Goal: Task Accomplishment & Management: Manage account settings

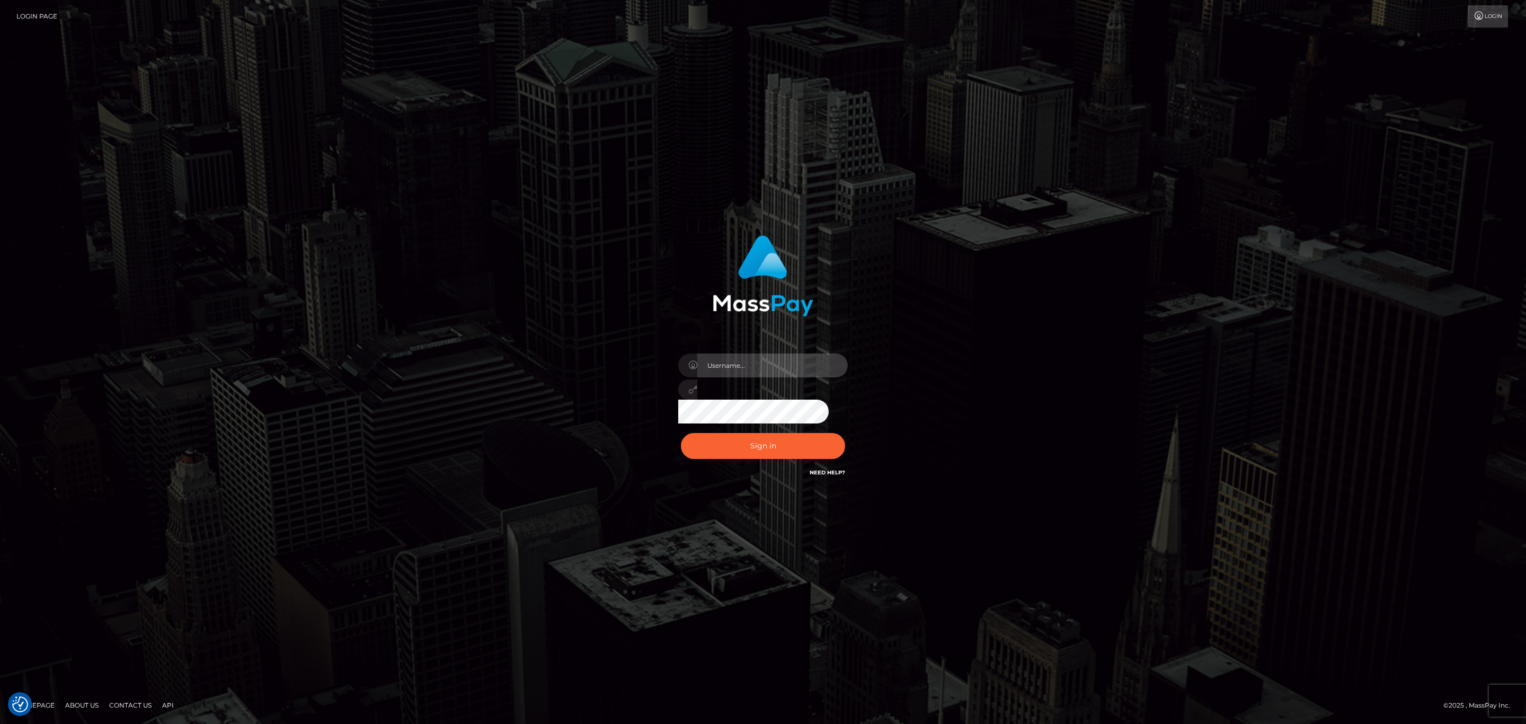
type input "sean.megabonanza"
click at [755, 364] on input "sean.megabonanza" at bounding box center [772, 365] width 150 height 24
click at [783, 351] on div "sean.megabonanza" at bounding box center [762, 385] width 185 height 81
click at [781, 360] on input "sean.megabonanza" at bounding box center [772, 365] width 150 height 24
click at [723, 448] on button "Sign in" at bounding box center [763, 446] width 164 height 26
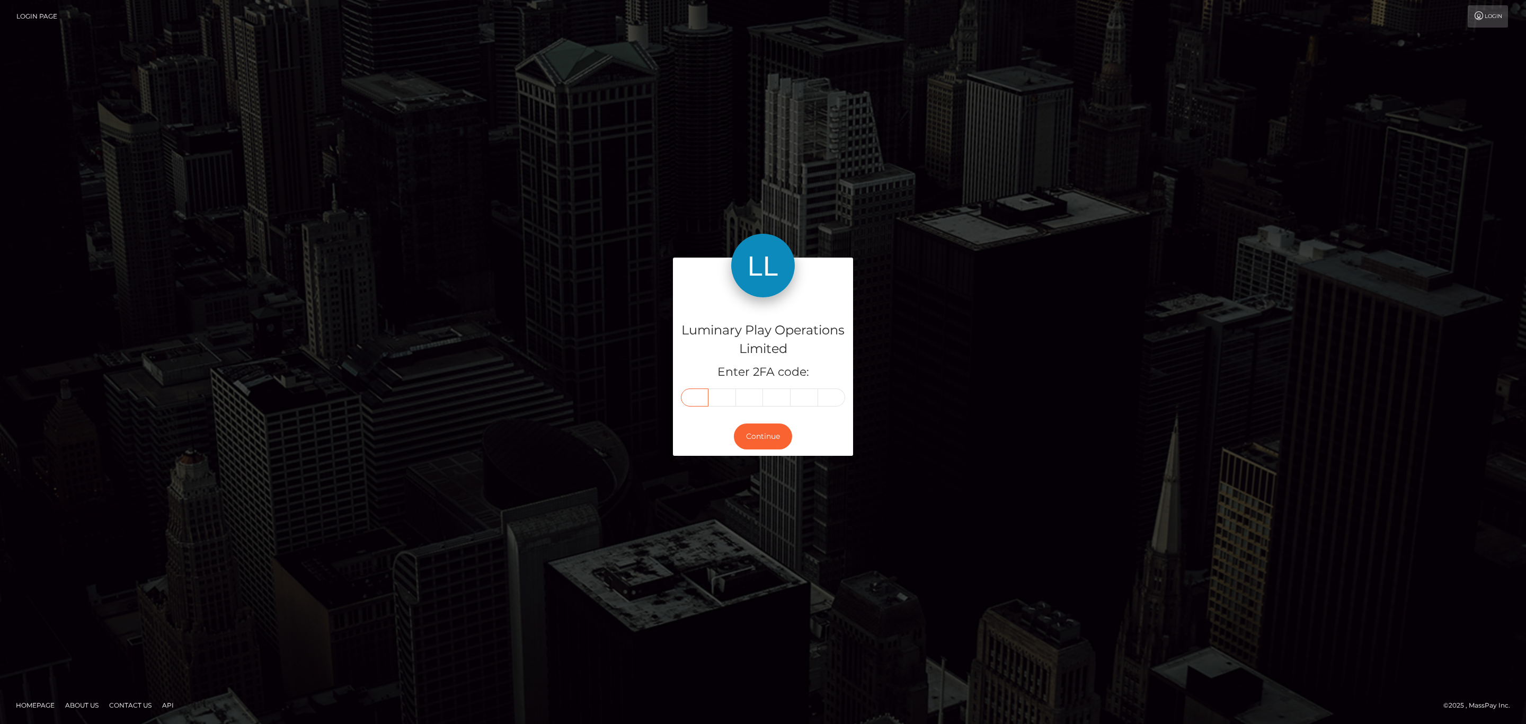
click at [701, 393] on input "text" at bounding box center [695, 397] width 28 height 18
paste input "4"
type input "4"
type input "9"
type input "7"
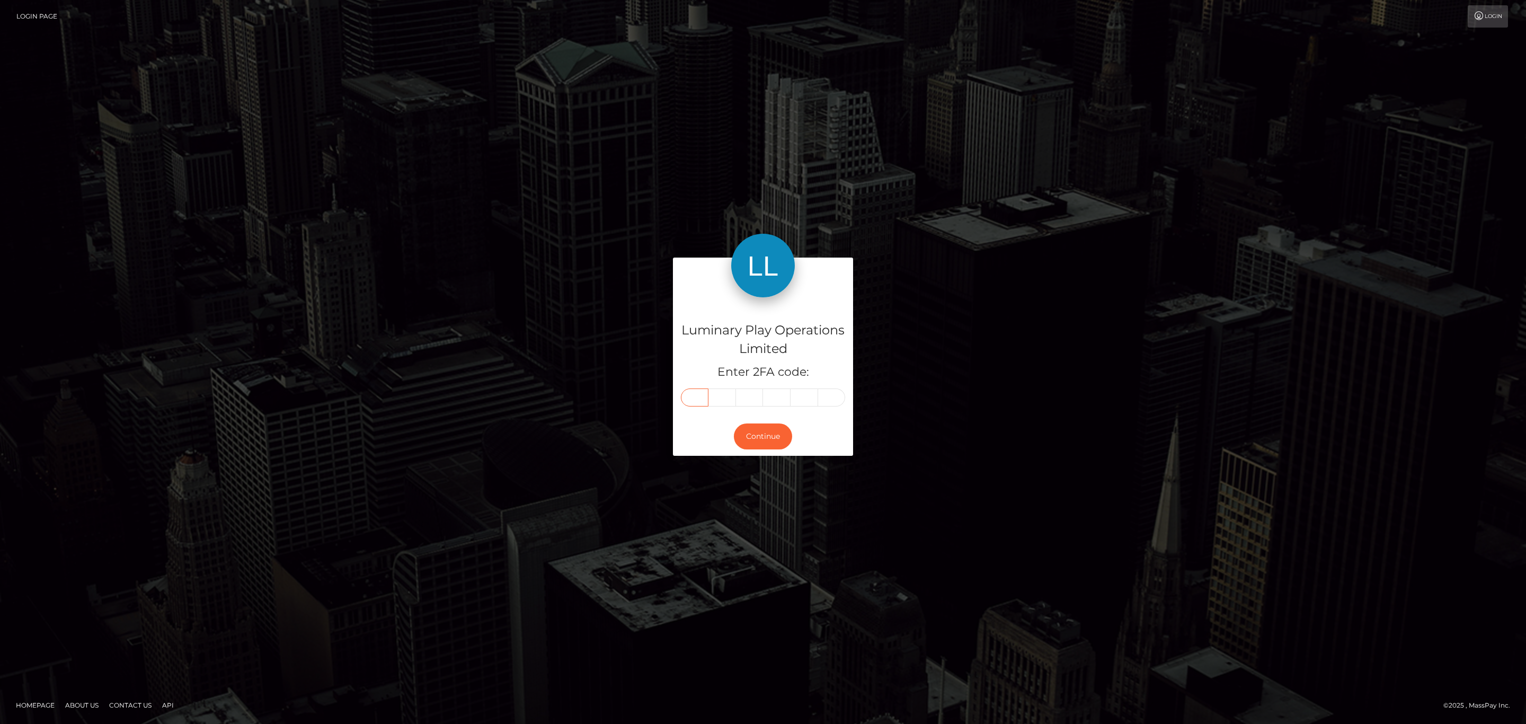
type input "3"
type input "1"
type input "3"
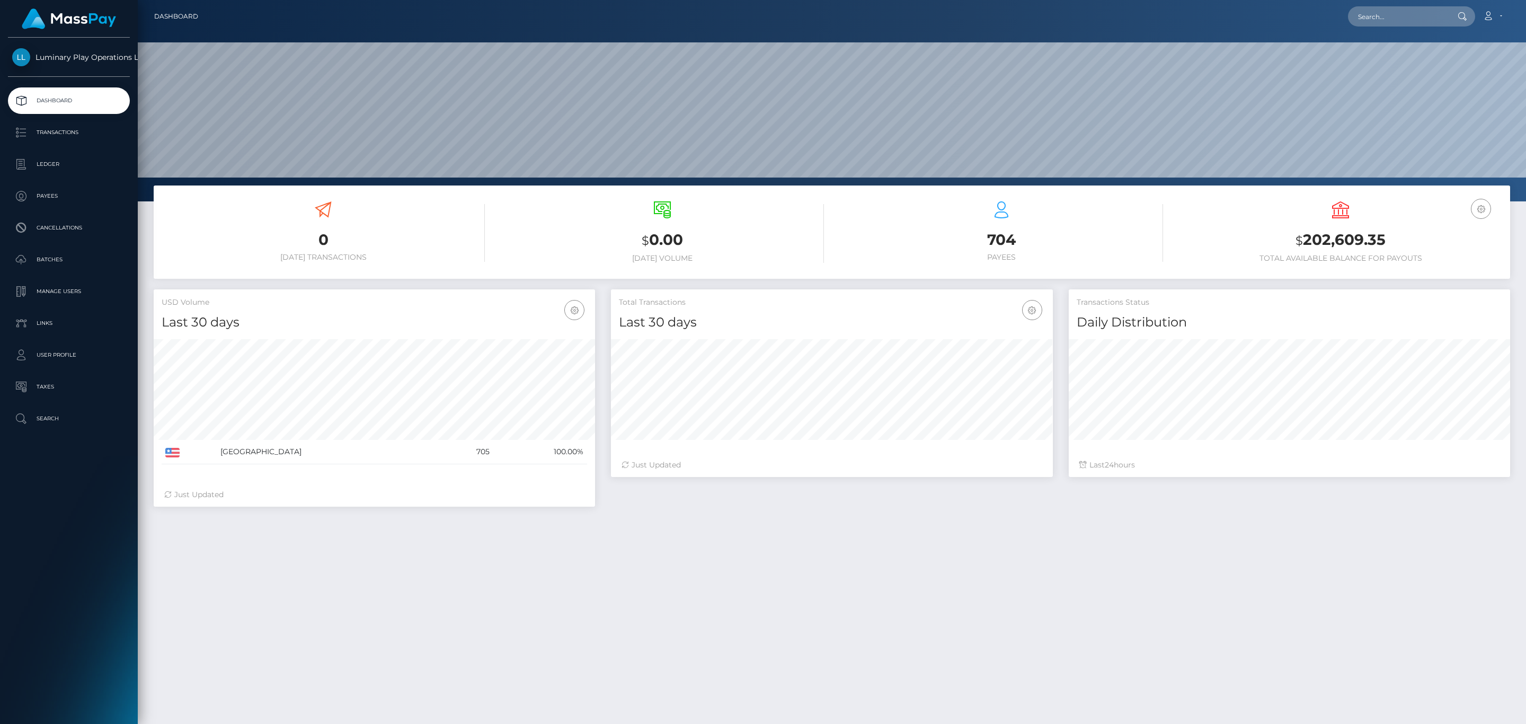
scroll to position [188, 441]
click at [97, 132] on p "Transactions" at bounding box center [68, 132] width 113 height 16
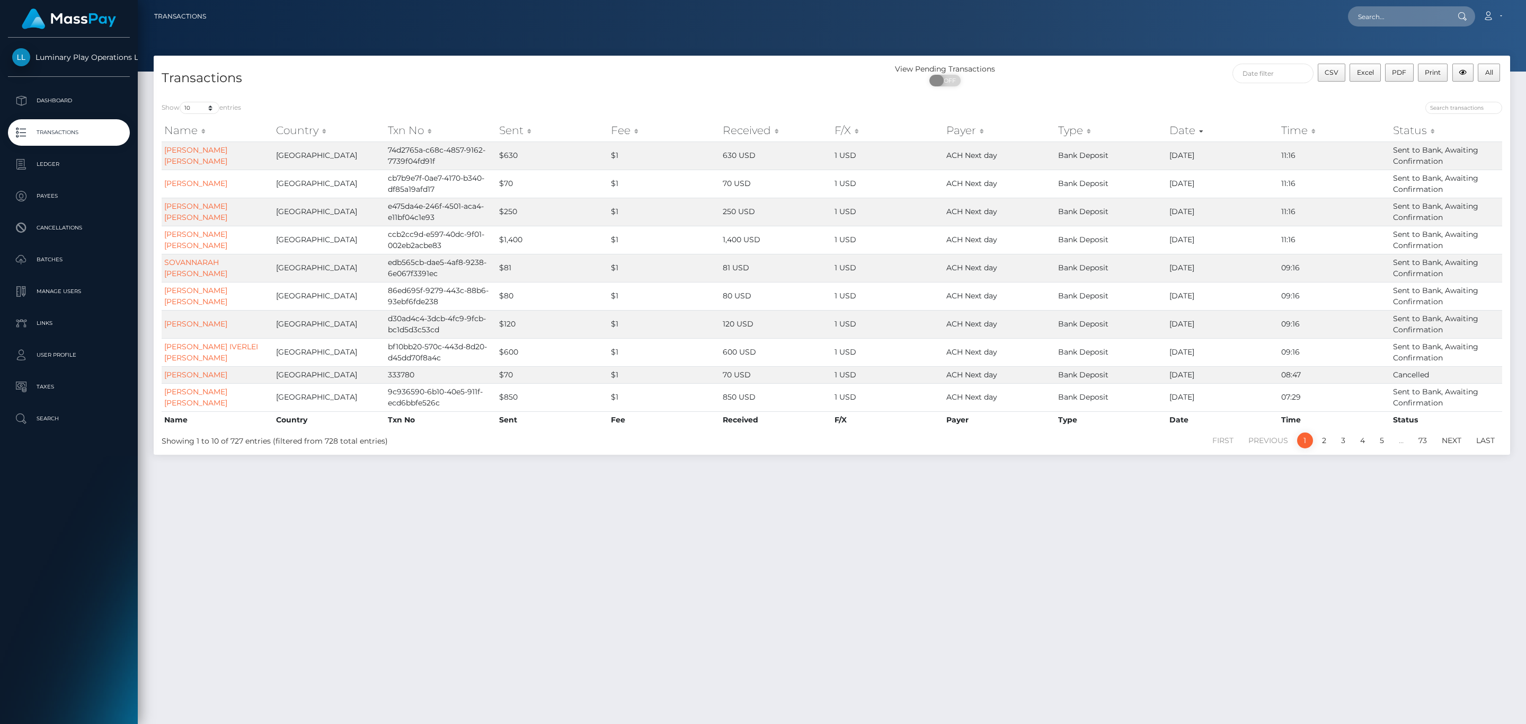
click at [956, 78] on span "OFF" at bounding box center [948, 81] width 26 height 12
checkbox input "true"
click at [1255, 73] on input "text" at bounding box center [1272, 74] width 81 height 20
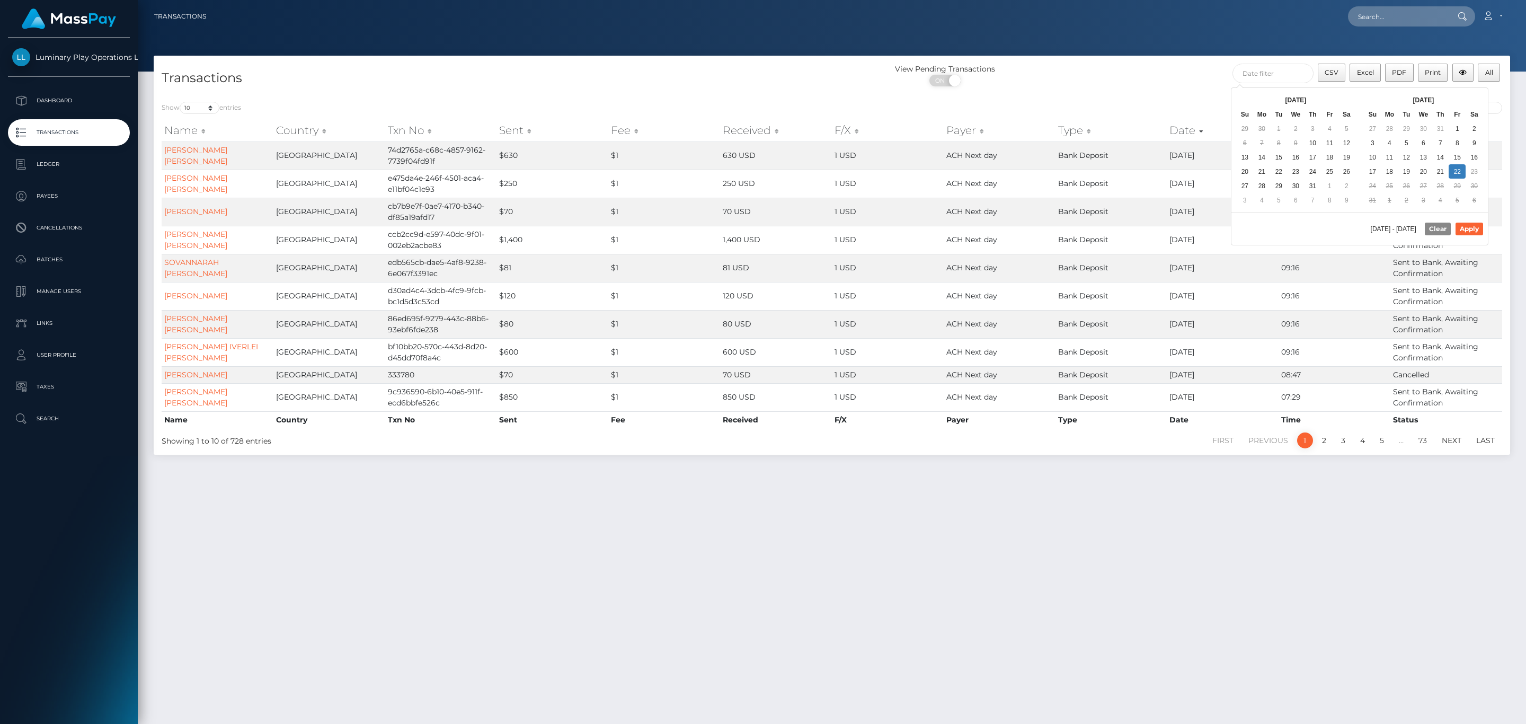
click at [1455, 91] on div "Aug 2025 Su Mo Tu We Th Fr Sa 27 28 29 30 31 1 2 3 4 5 6 7 8 9 10 11 12 13 14 1…" at bounding box center [1423, 150] width 128 height 124
click at [1294, 147] on td "9" at bounding box center [1295, 143] width 17 height 14
click at [1470, 231] on button "Apply" at bounding box center [1469, 228] width 28 height 13
type input "07/10/2025 - 08/22/2025"
click at [1057, 100] on div "Show 10 25 50 100 250 500 1,000 3,500 entries Name Country Txn No Sent Fee Rece…" at bounding box center [832, 274] width 1356 height 361
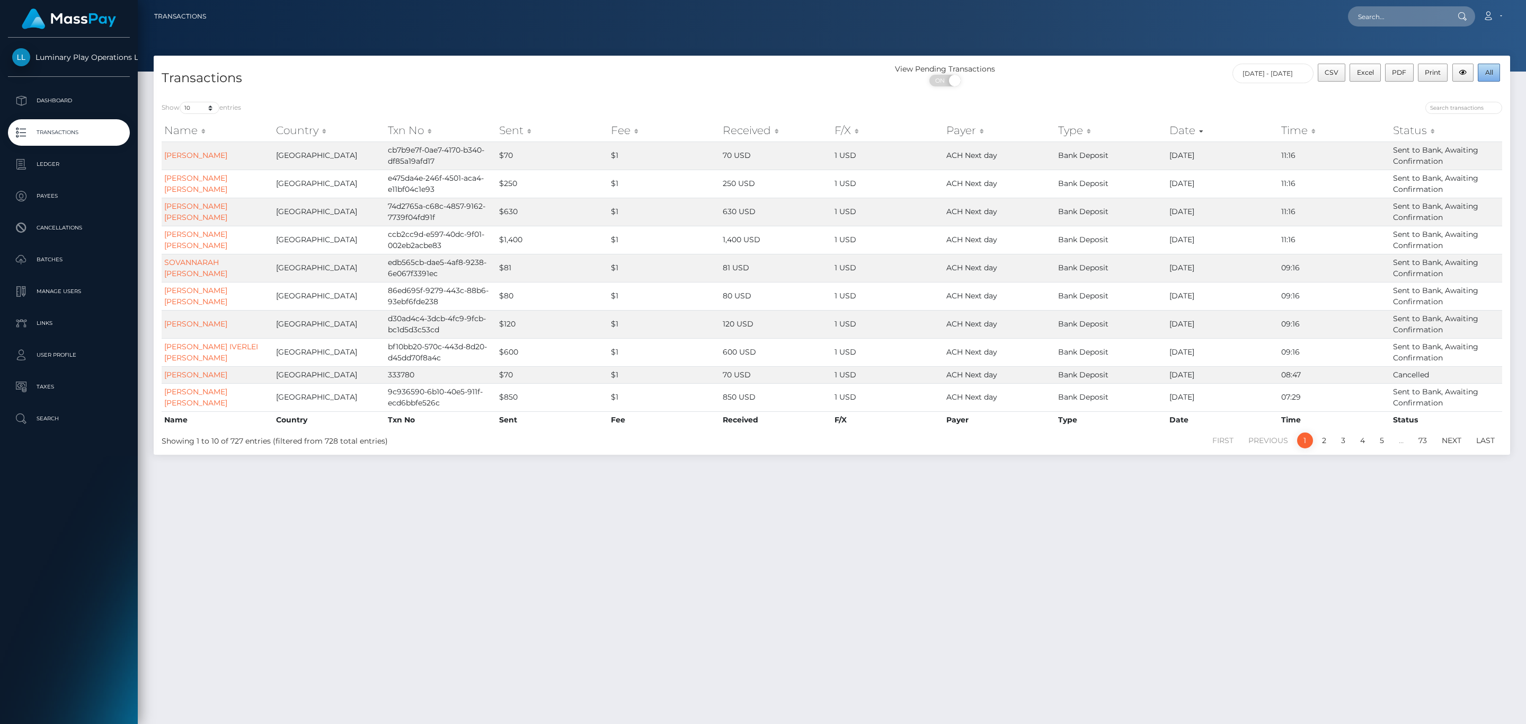
click at [1477, 70] on button "All" at bounding box center [1488, 73] width 22 height 18
click at [852, 180] on td "1 USD" at bounding box center [888, 184] width 112 height 28
click at [400, 159] on td "cb7b9e7f-0ae7-4170-b340-df85a19afd17" at bounding box center [441, 155] width 112 height 28
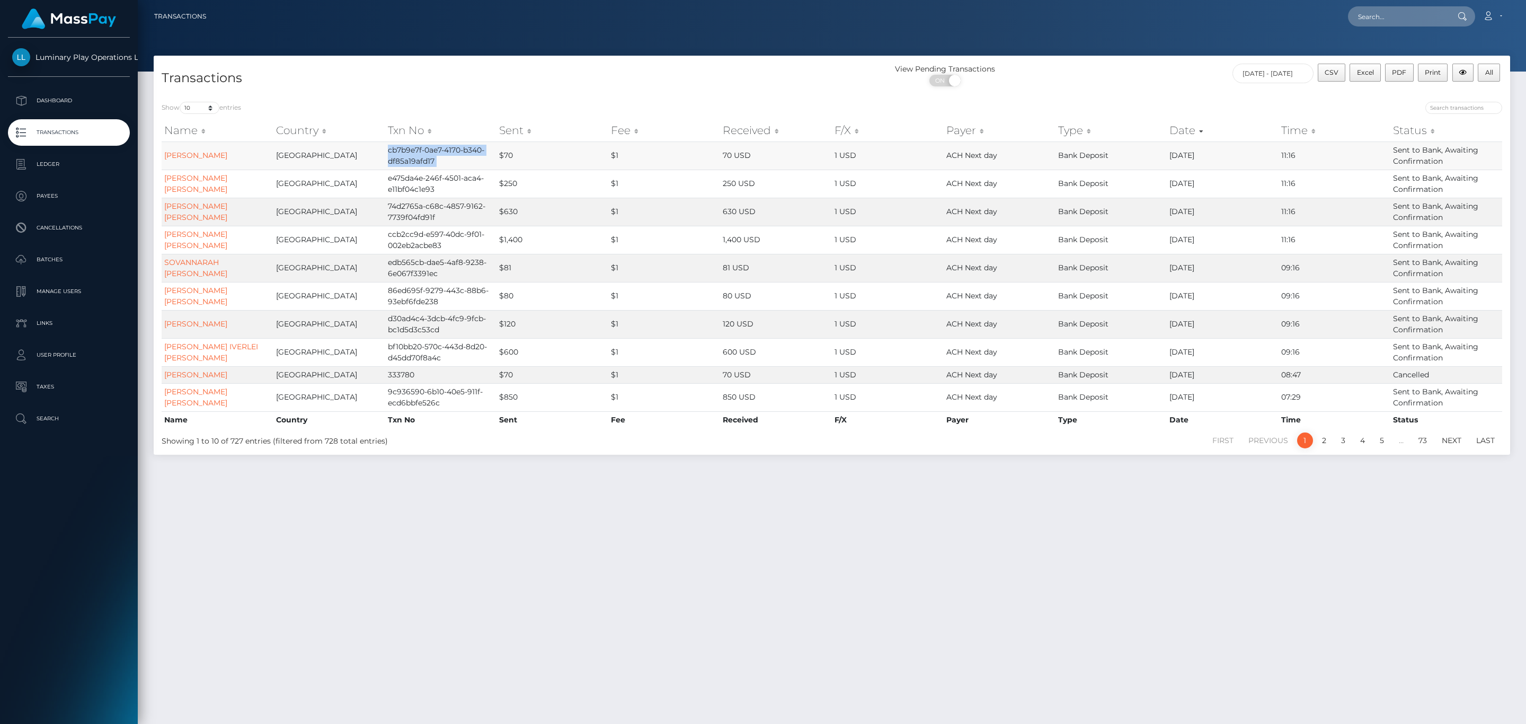
click at [400, 159] on td "cb7b9e7f-0ae7-4170-b340-df85a19afd17" at bounding box center [441, 155] width 112 height 28
click at [718, 97] on div "Show 10 25 50 100 250 500 1,000 3,500 entries Name Country Txn No Sent Fee Rece…" at bounding box center [832, 274] width 1356 height 361
click at [444, 154] on td "cb7b9e7f-0ae7-4170-b340-df85a19afd17" at bounding box center [441, 155] width 112 height 28
